Goal: Find specific page/section: Find specific page/section

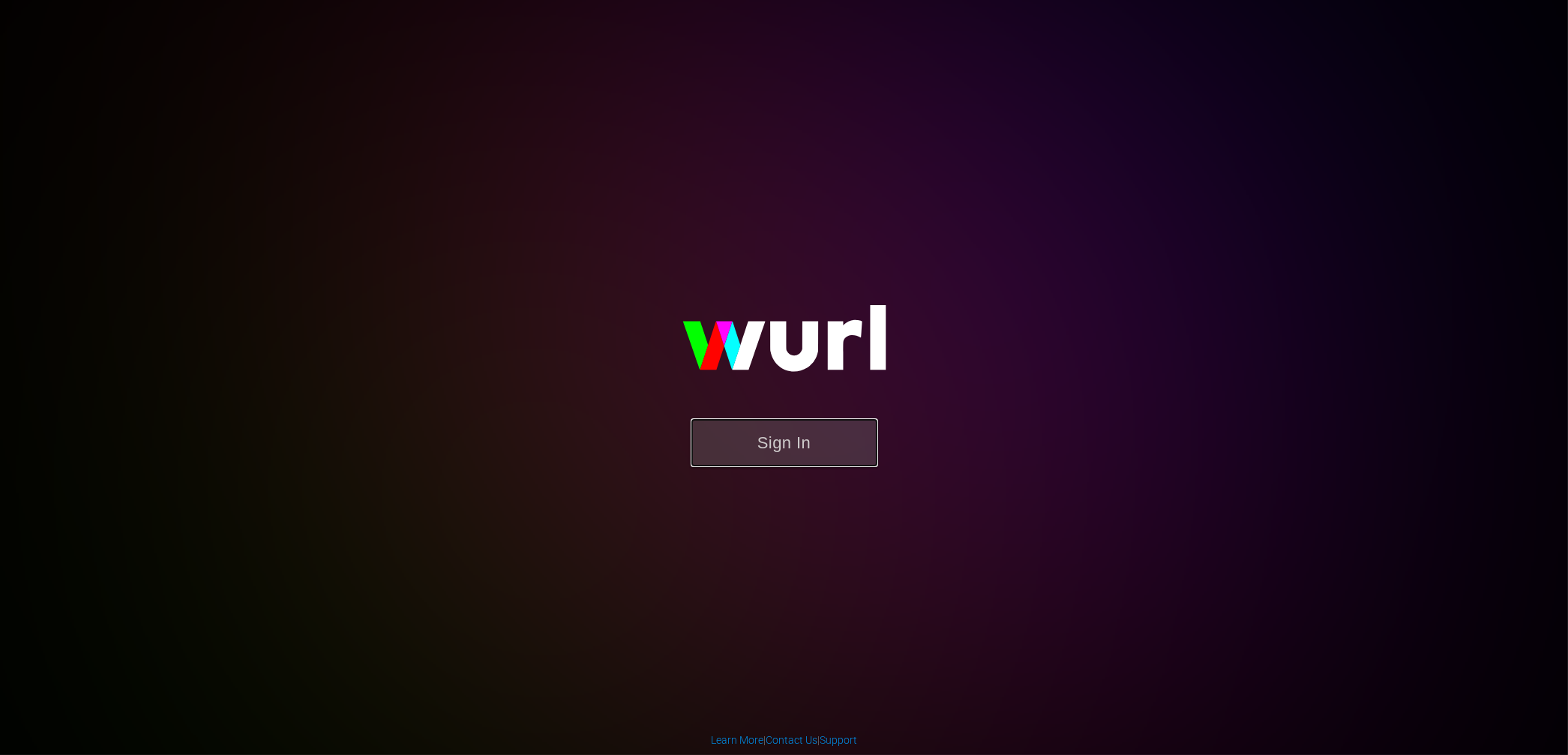
click at [807, 443] on button "Sign In" at bounding box center [784, 443] width 187 height 49
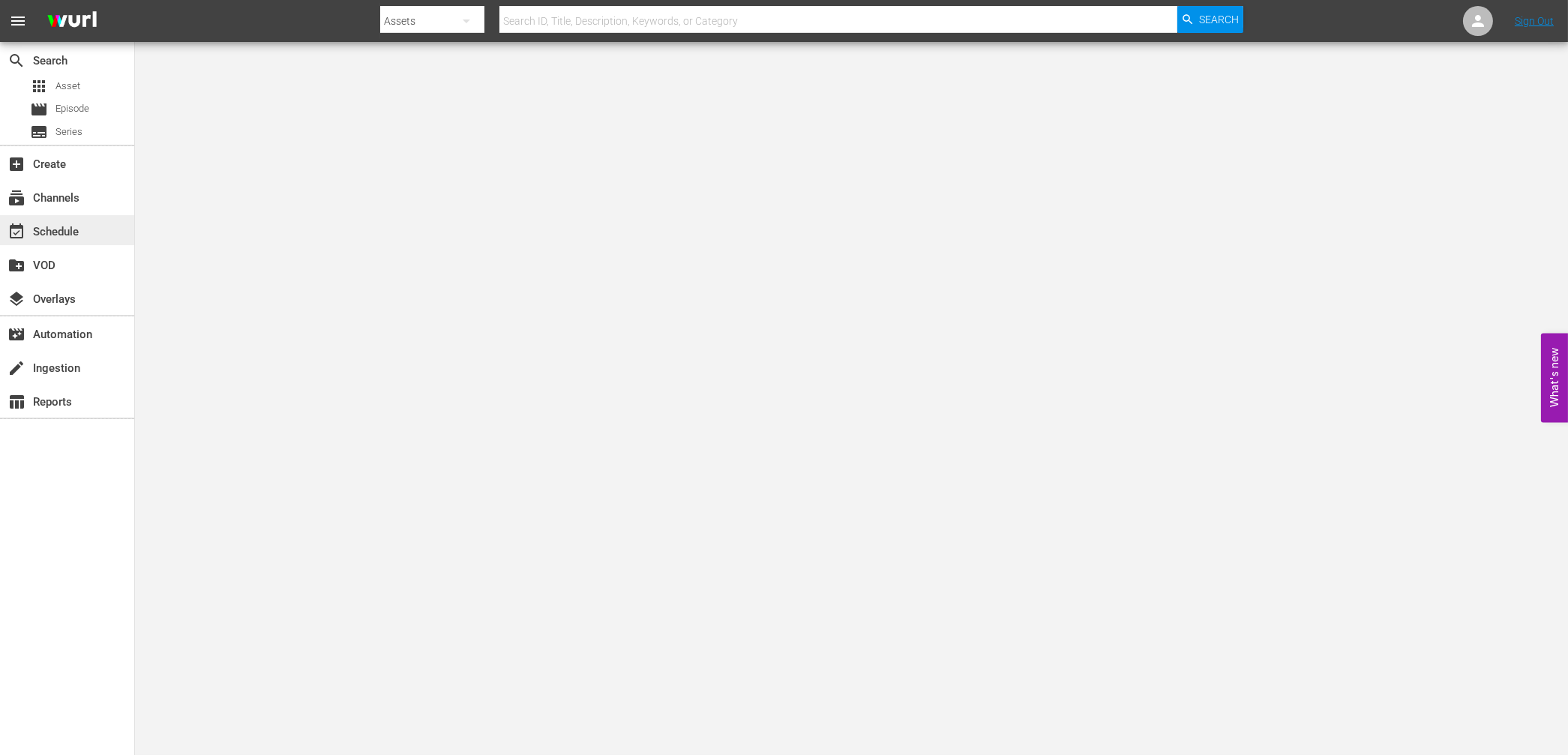
click at [43, 227] on div "event_available Schedule" at bounding box center [42, 229] width 84 height 13
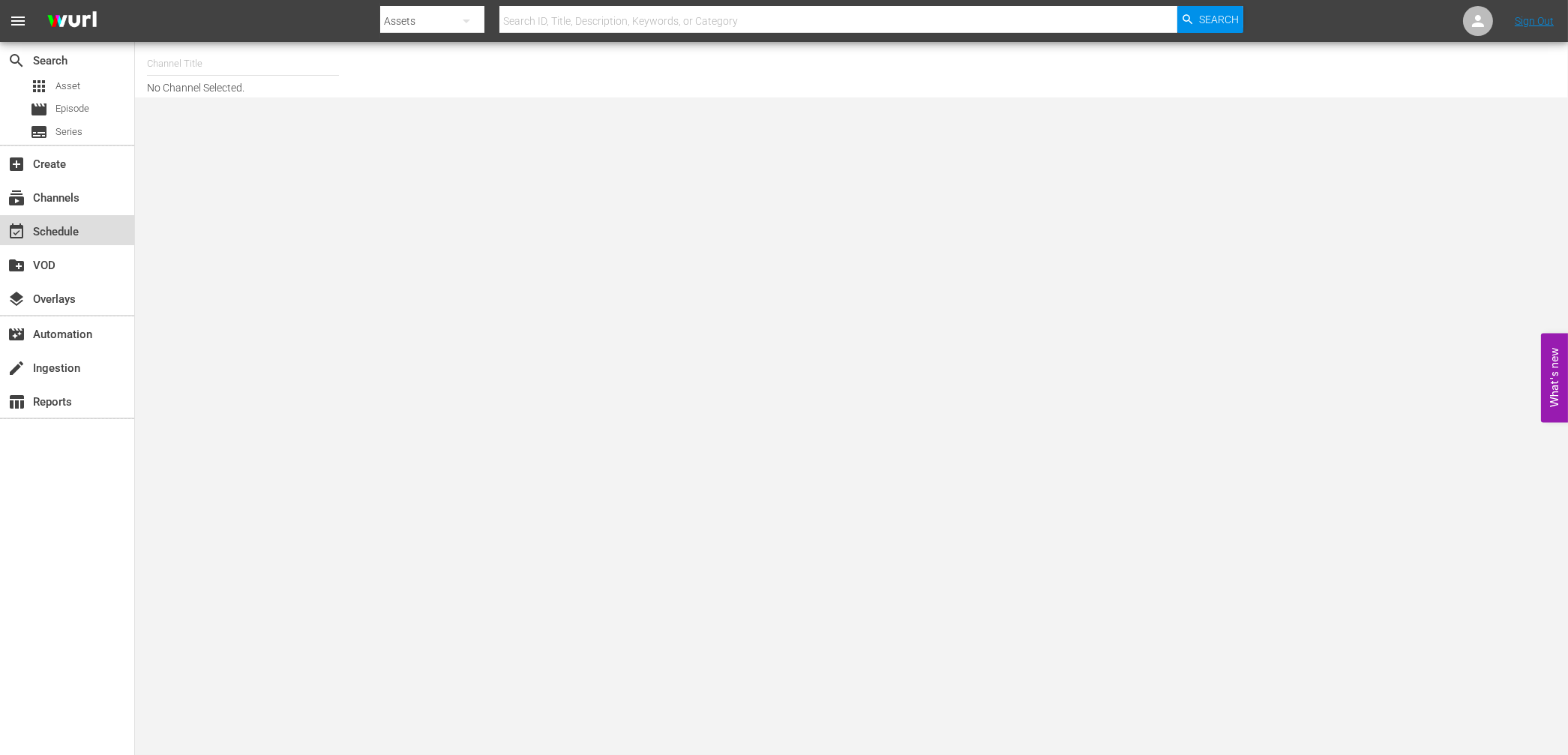
click at [76, 228] on div "event_available Schedule" at bounding box center [42, 229] width 84 height 13
